Goal: Task Accomplishment & Management: Manage account settings

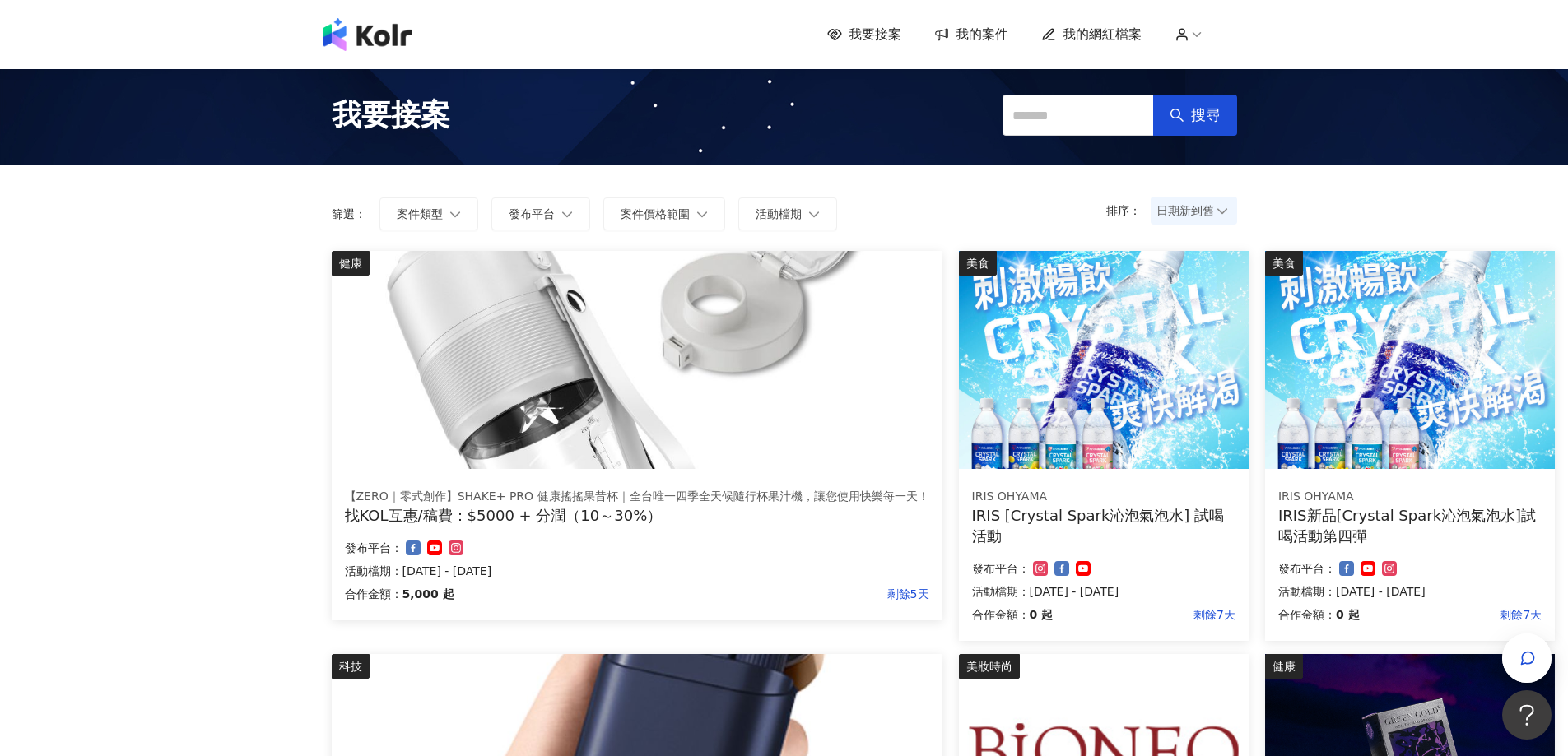
click at [971, 30] on span "我的案件" at bounding box center [982, 34] width 52 height 18
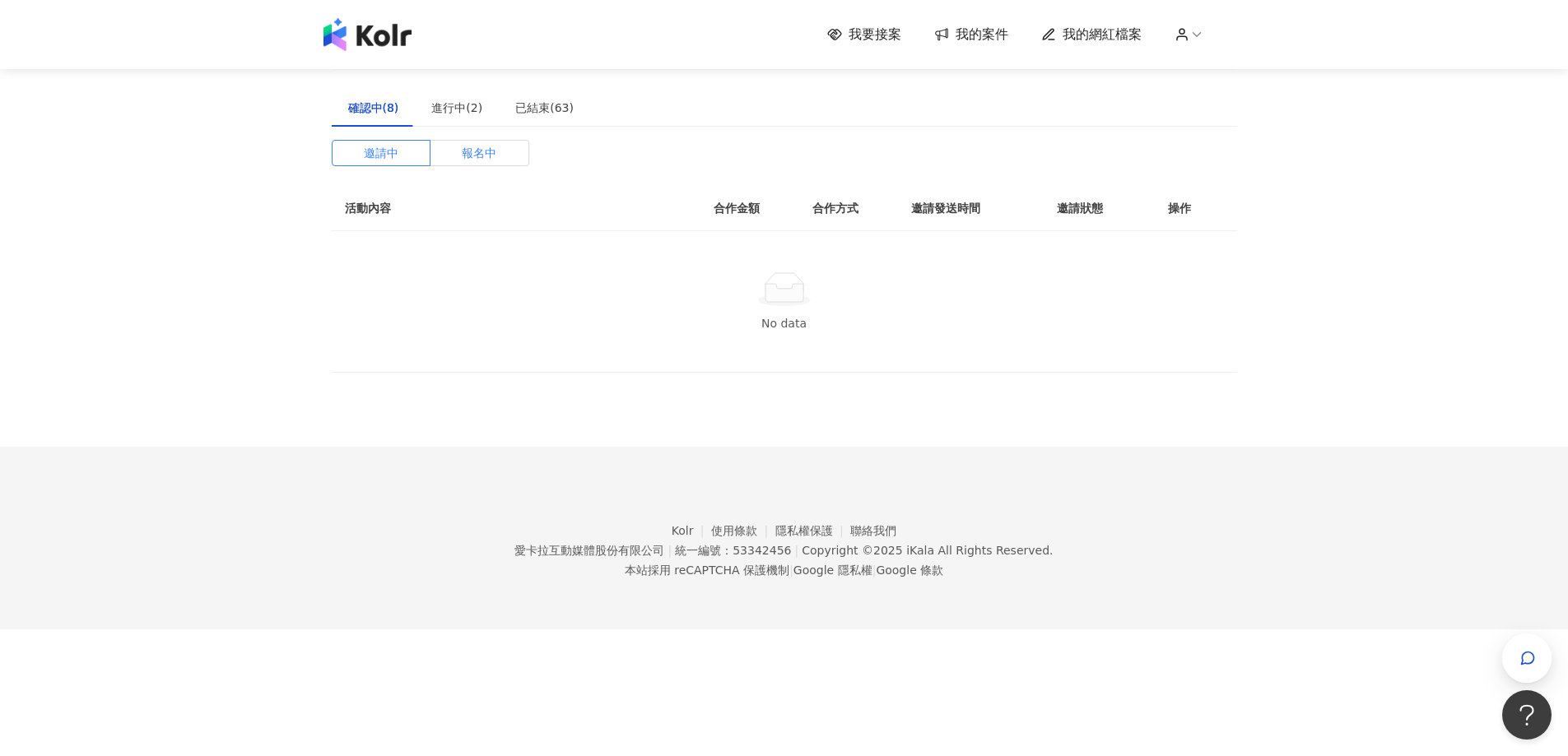
click at [483, 162] on span "報名中" at bounding box center [479, 153] width 35 height 25
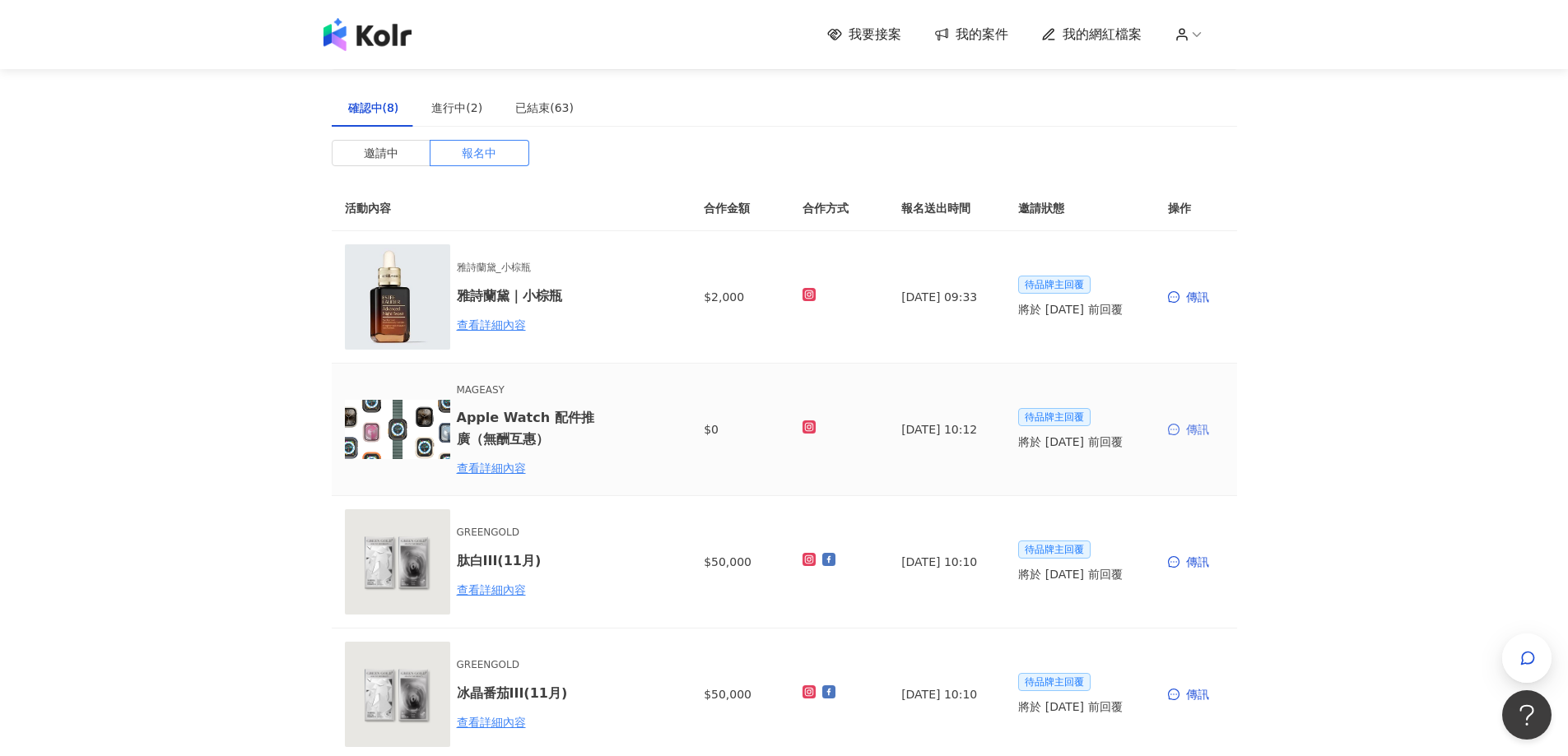
click at [1193, 425] on div "傳訊" at bounding box center [1196, 429] width 56 height 18
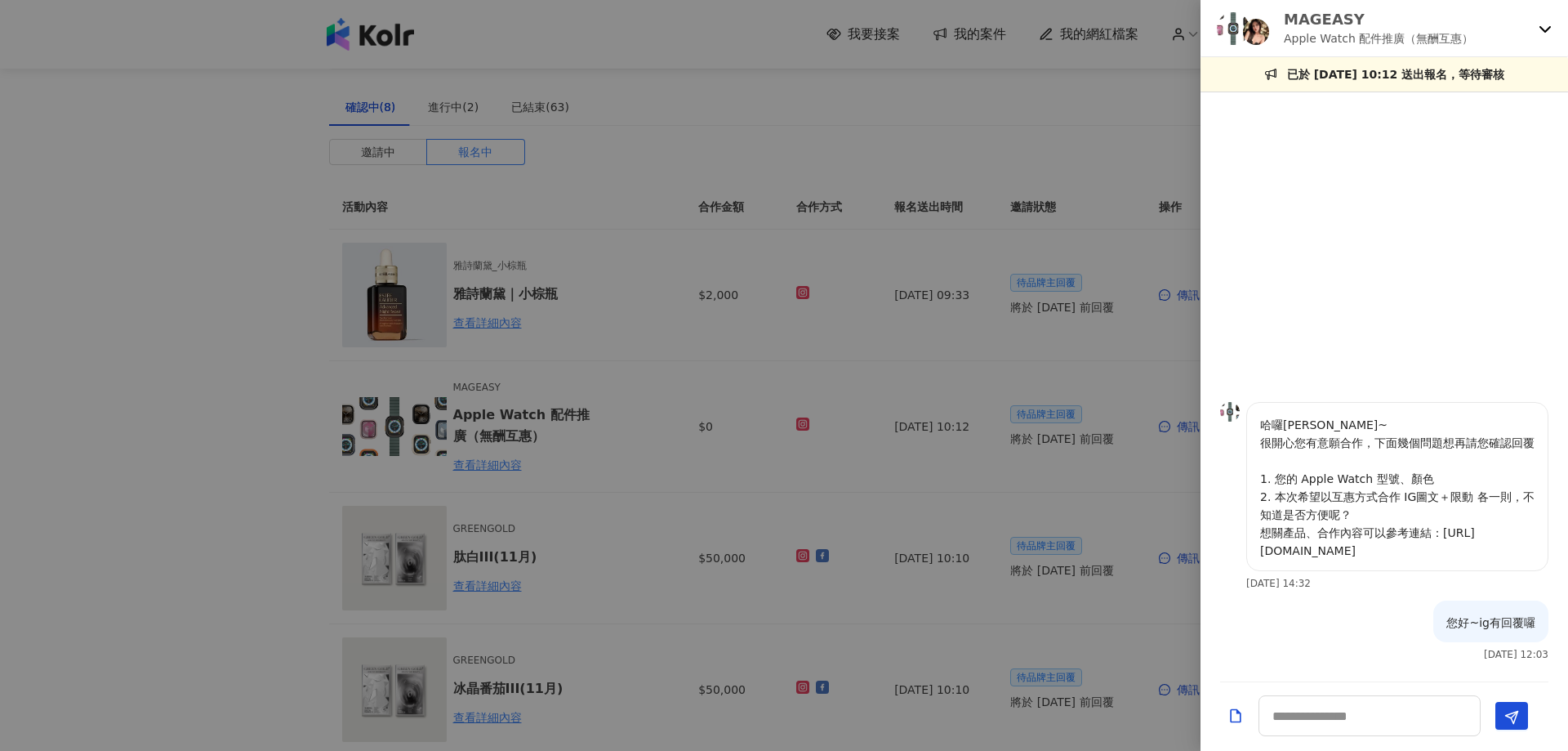
click at [1124, 364] on div at bounding box center [784, 376] width 1568 height 751
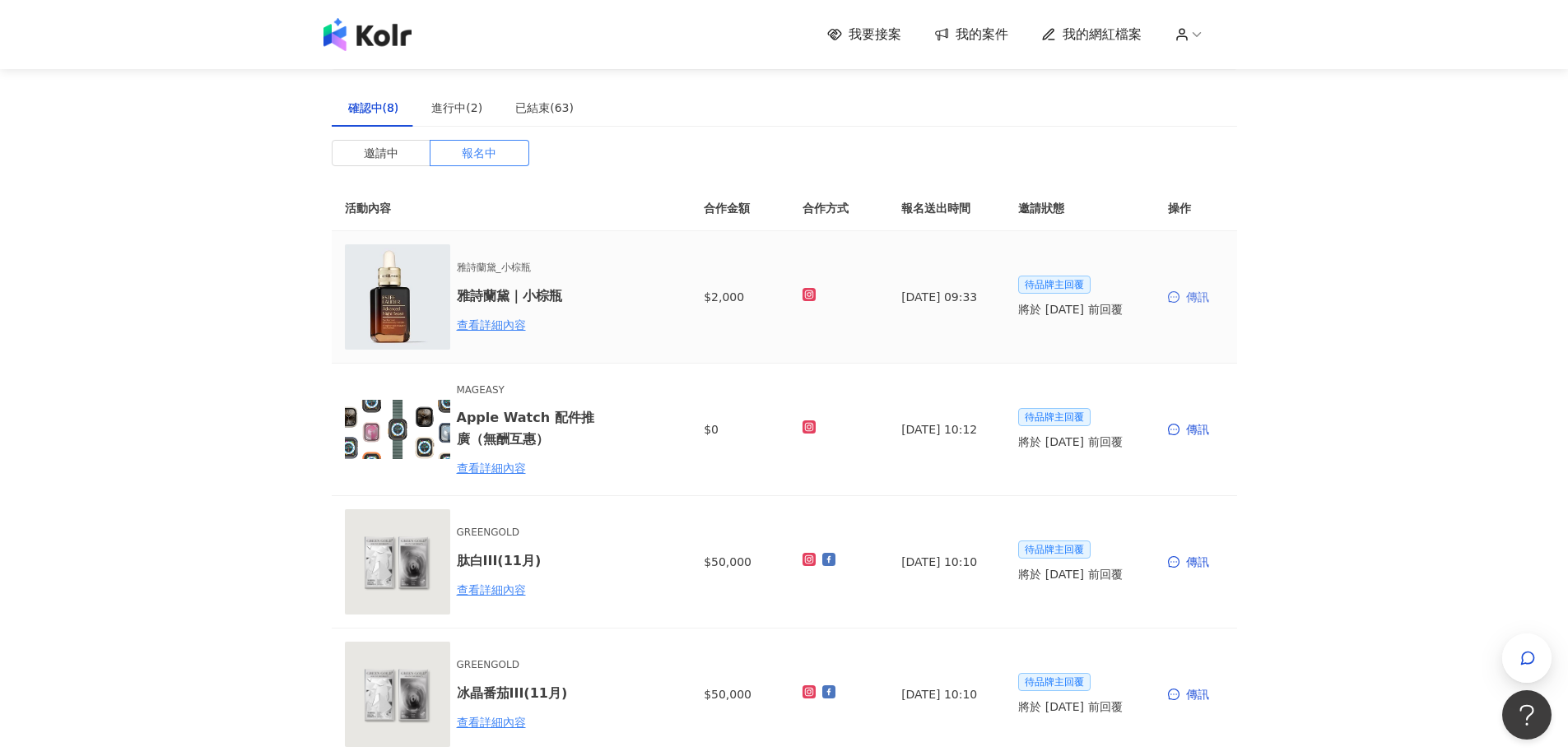
click at [1176, 296] on icon "message" at bounding box center [1173, 297] width 12 height 12
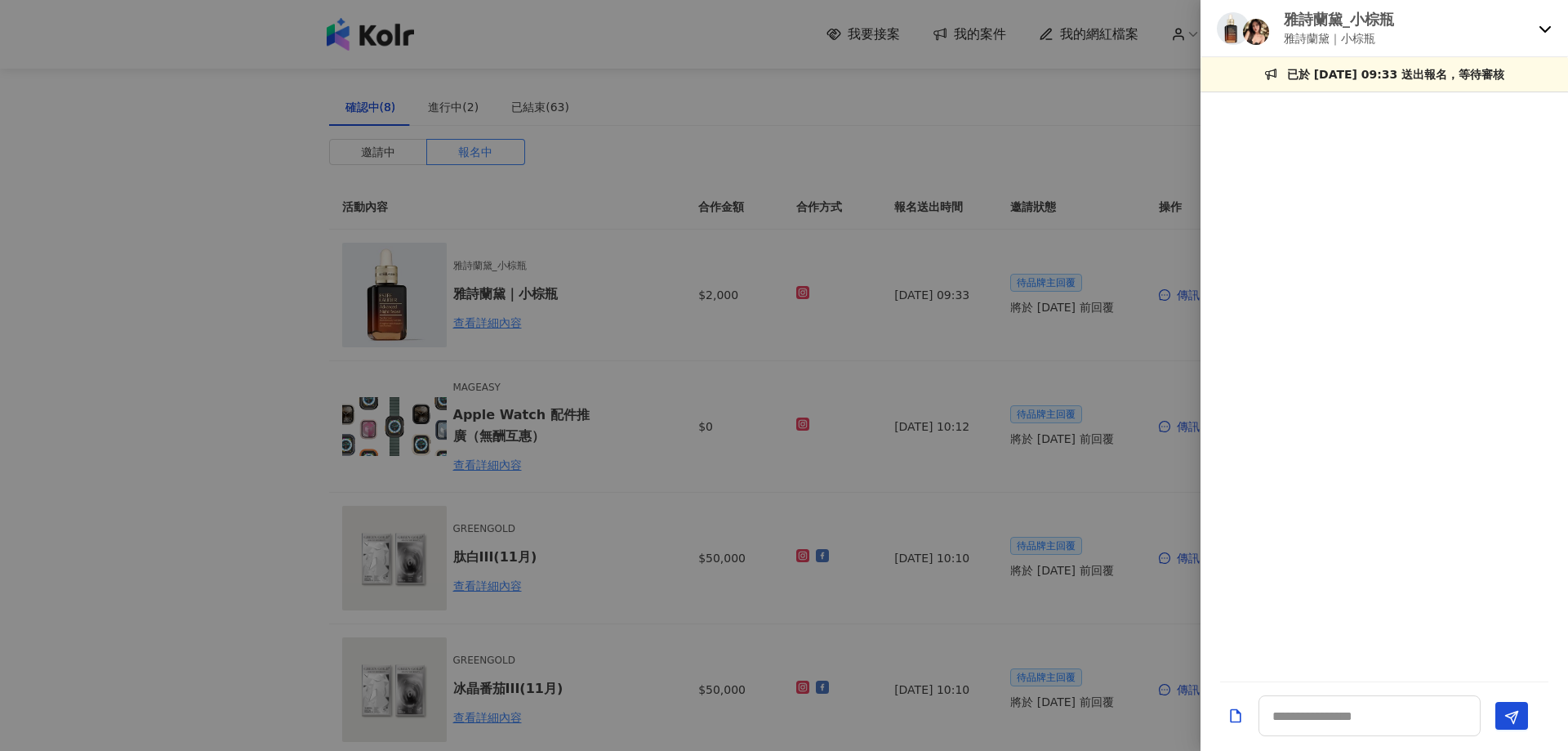
click at [1066, 371] on div at bounding box center [784, 376] width 1568 height 751
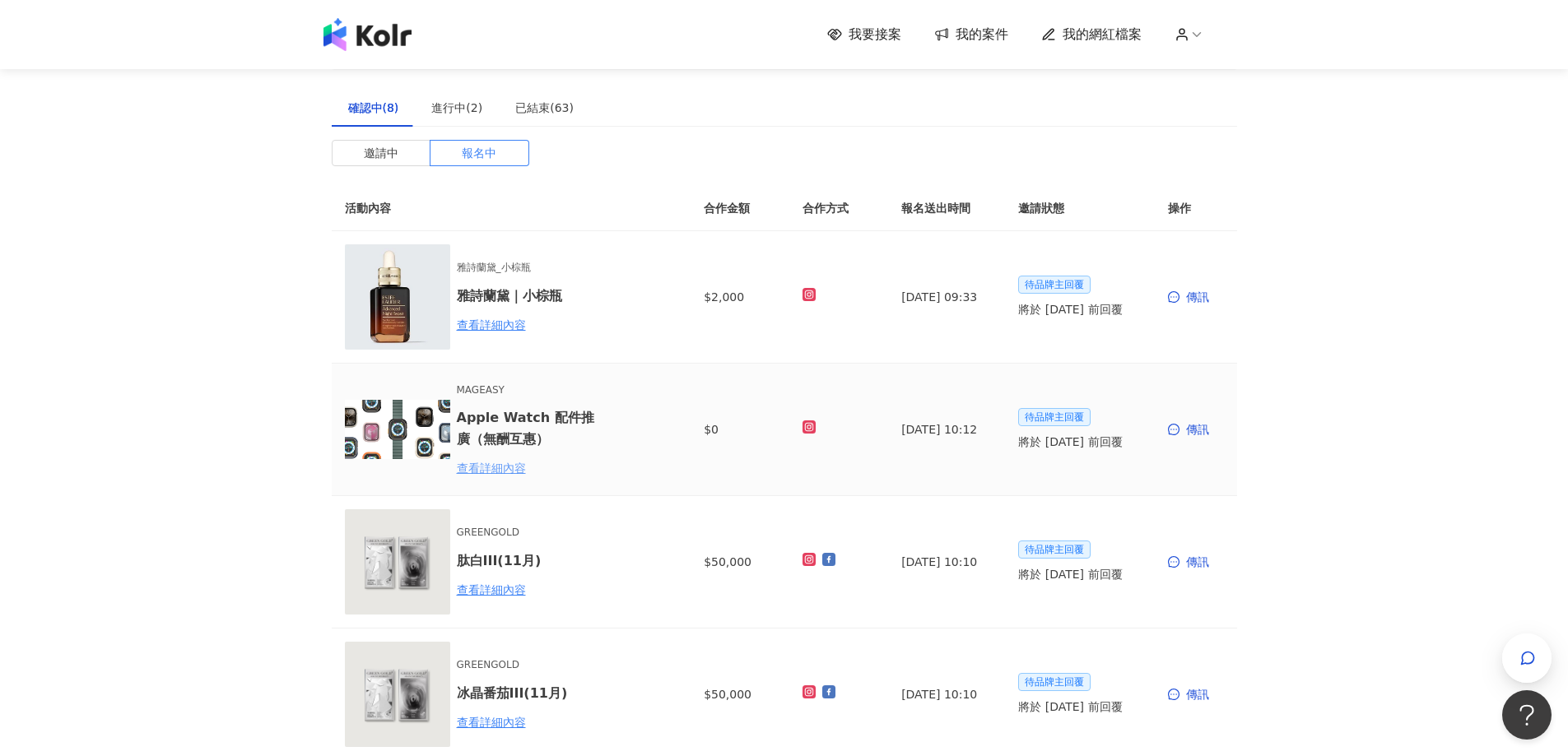
click at [510, 465] on div "查看詳細內容" at bounding box center [528, 468] width 144 height 18
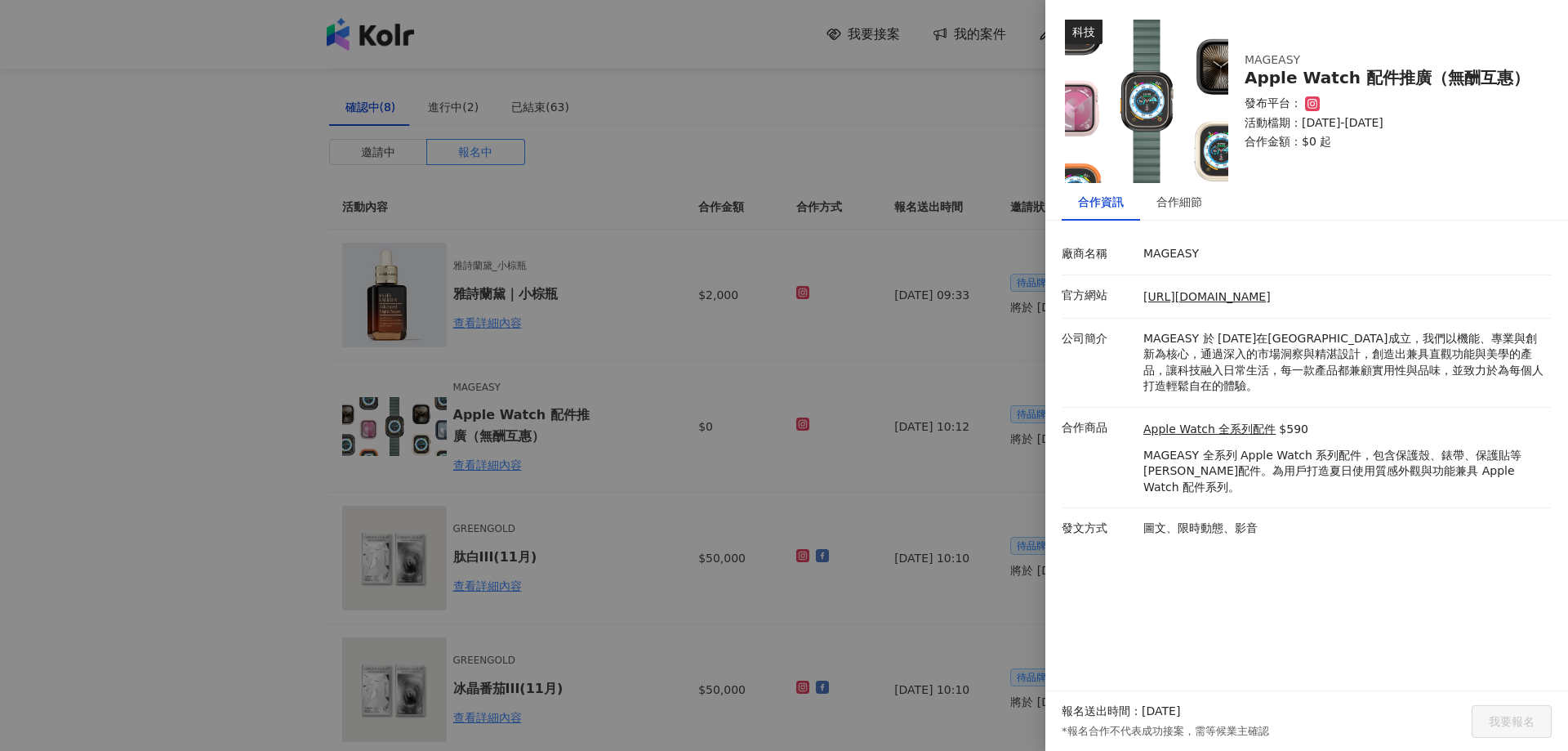
click at [500, 466] on div at bounding box center [784, 376] width 1568 height 751
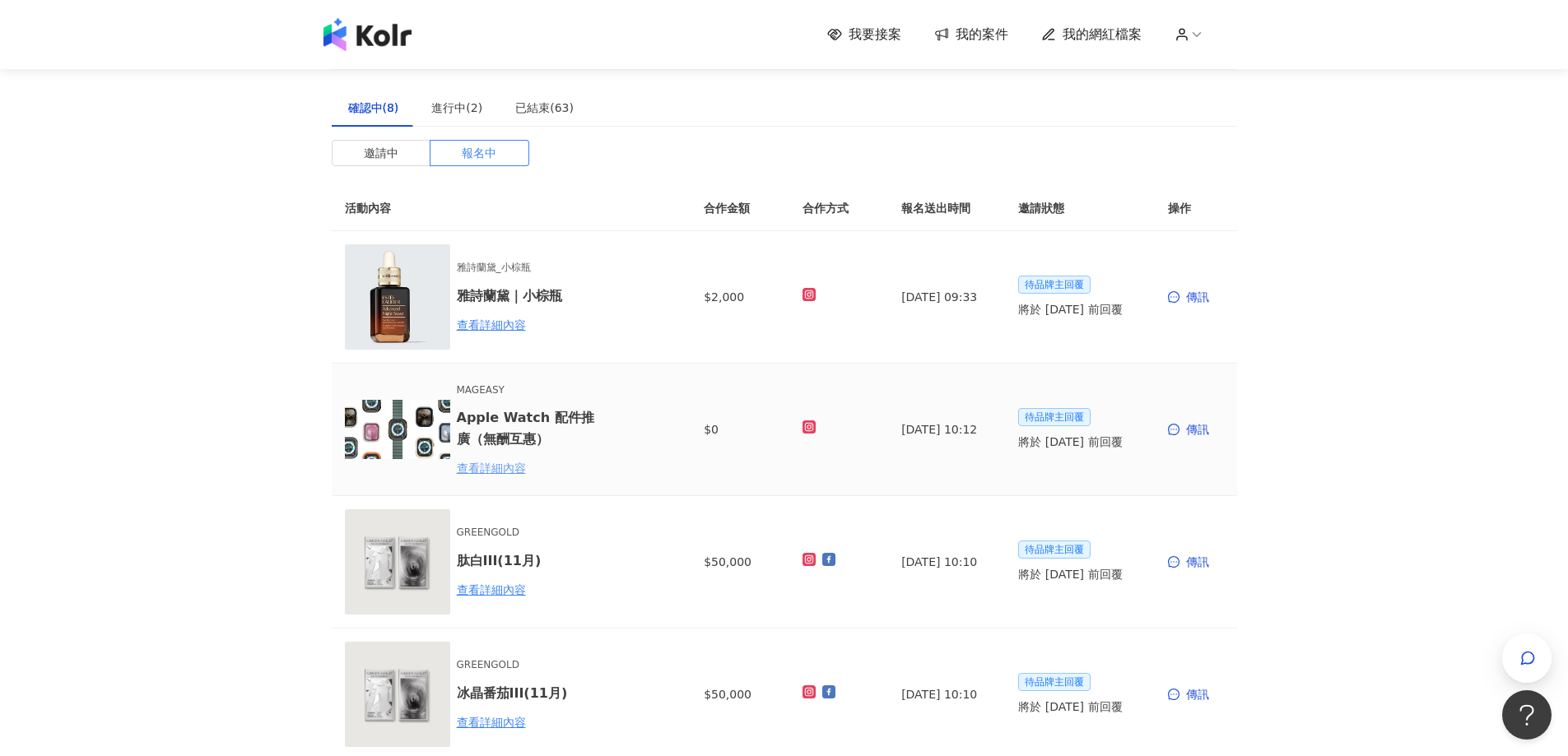
click at [503, 470] on div "查看詳細內容" at bounding box center [528, 468] width 144 height 18
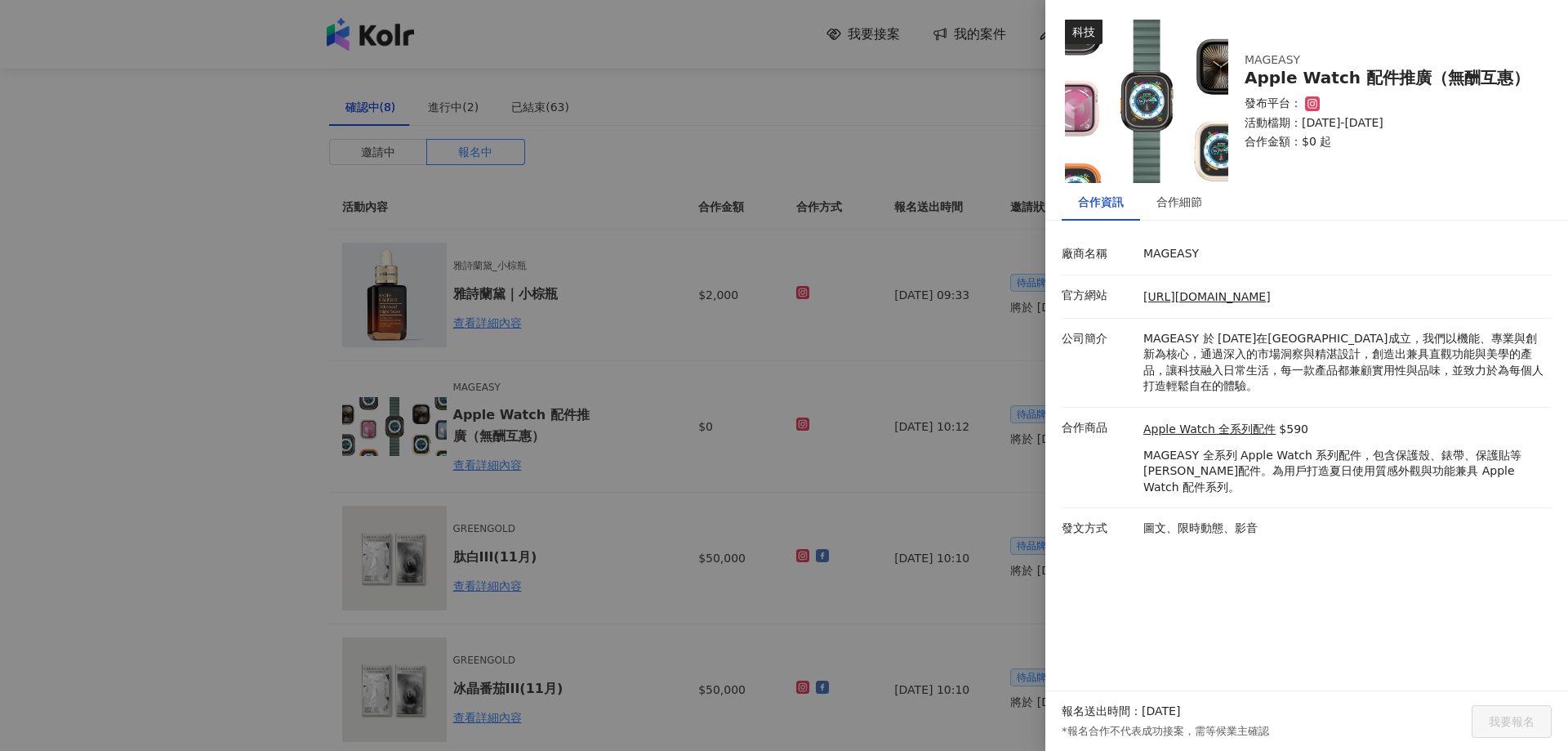
click at [1163, 244] on li "廠商名稱 MAGEASY" at bounding box center [1307, 254] width 490 height 41
click at [1189, 208] on div "合作細節" at bounding box center [1180, 202] width 46 height 18
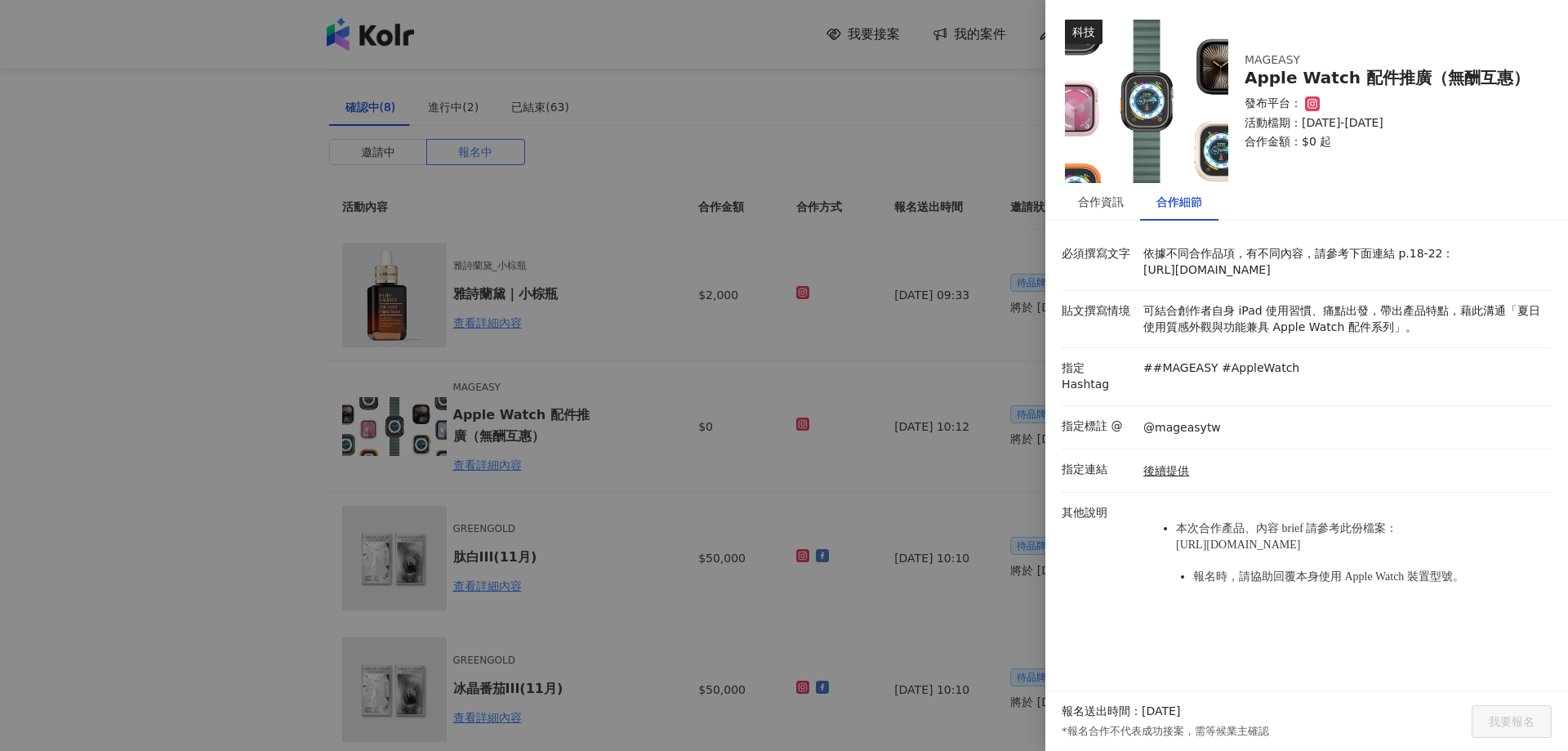
drag, startPoint x: 1176, startPoint y: 556, endPoint x: 1250, endPoint y: 555, distance: 74.0
click at [1250, 552] on li "本次合作產品、內容 brief 請參考此份檔案： [URL][DOMAIN_NAME]" at bounding box center [1360, 536] width 368 height 32
click at [1244, 552] on li "本次合作產品、內容 brief 請參考此份檔案： [URL][DOMAIN_NAME]" at bounding box center [1360, 536] width 368 height 32
click at [1102, 596] on div "其他說明 本次合作產品、內容 brief 請參考此份檔案： [URL][DOMAIN_NAME] 報名時，請協助回覆本身使用 Apple Watch 裝置型號。" at bounding box center [1303, 567] width 490 height 123
drag, startPoint x: 1137, startPoint y: 269, endPoint x: 1202, endPoint y: 292, distance: 68.9
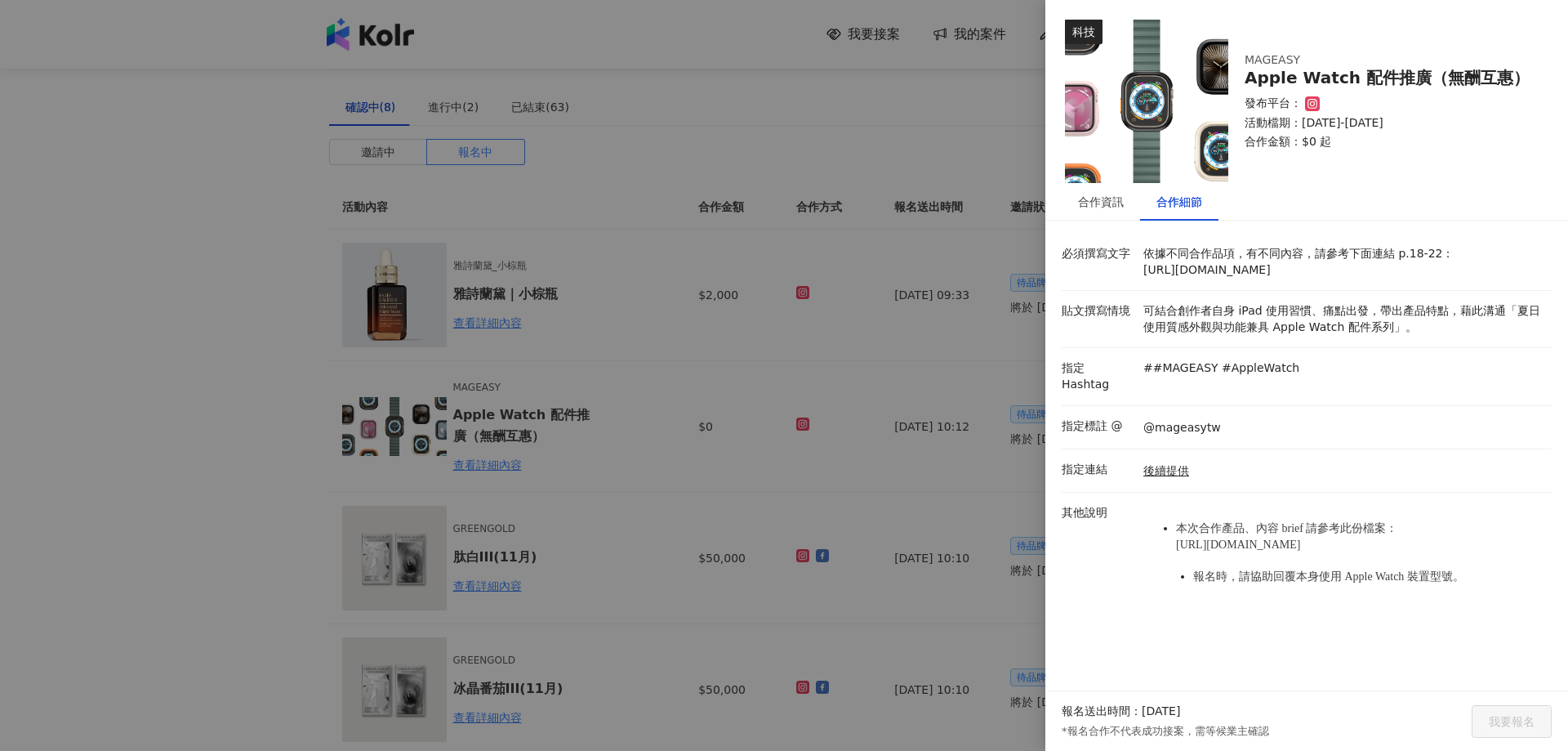
click at [1202, 278] on div "必須撰寫文字 依據不同合作品項，有不同內容，請參考下面連結 p.18-22： [URL][DOMAIN_NAME]" at bounding box center [1303, 261] width 490 height 32
click at [1223, 278] on p "依據不同合作品項，有不同內容，請參考下面連結 p.18-22： [URL][DOMAIN_NAME]" at bounding box center [1343, 261] width 400 height 32
drag, startPoint x: 1228, startPoint y: 291, endPoint x: 1133, endPoint y: 269, distance: 97.5
click at [1133, 269] on div "必須撰寫文字 依據不同合作品項，有不同內容，請參考下面連結 p.18-22： [URL][DOMAIN_NAME]" at bounding box center [1303, 261] width 490 height 32
copy p "[URL][DOMAIN_NAME]"
